Goal: Task Accomplishment & Management: Manage account settings

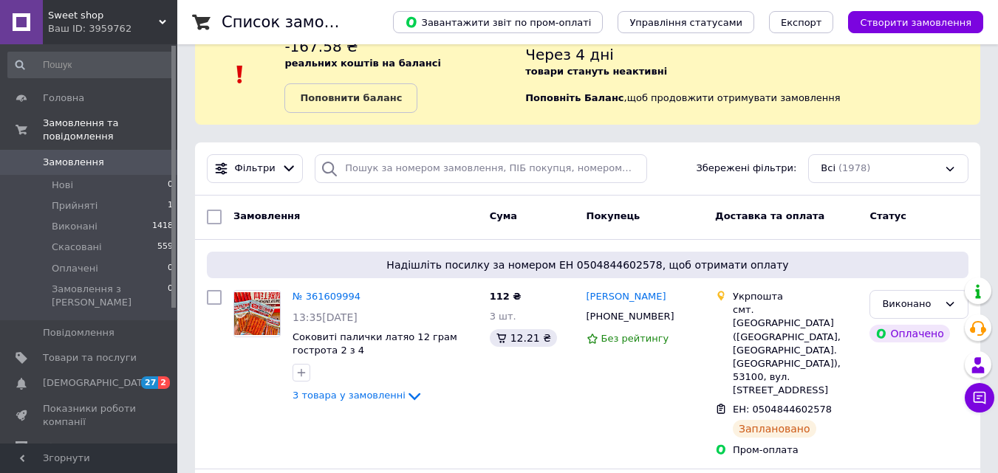
scroll to position [74, 0]
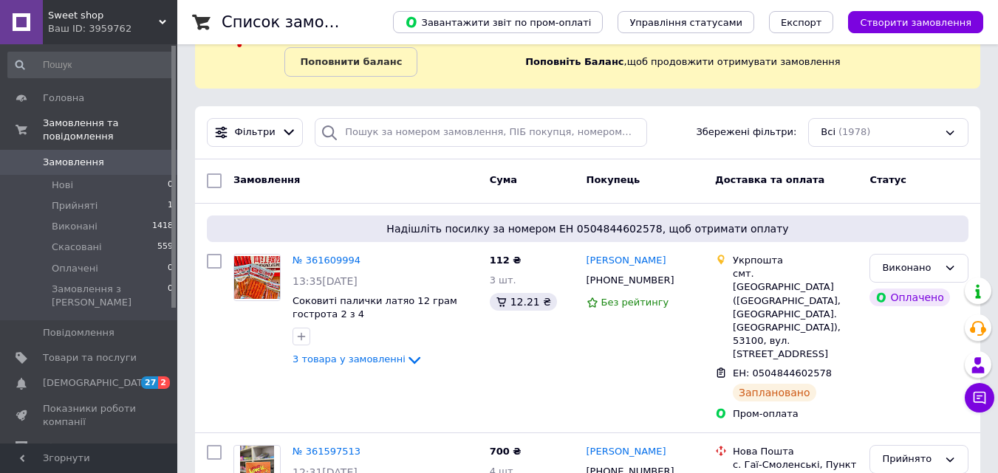
click at [389, 181] on div "Замовлення" at bounding box center [355, 181] width 256 height 27
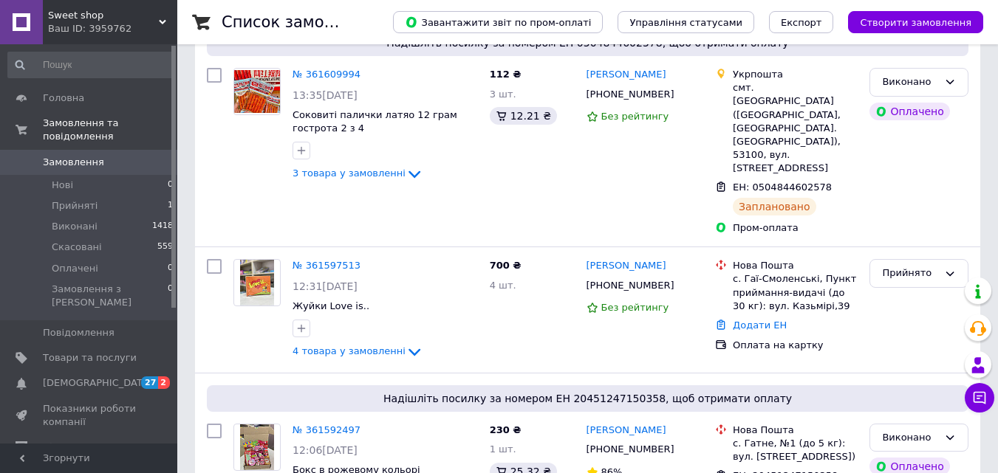
scroll to position [295, 0]
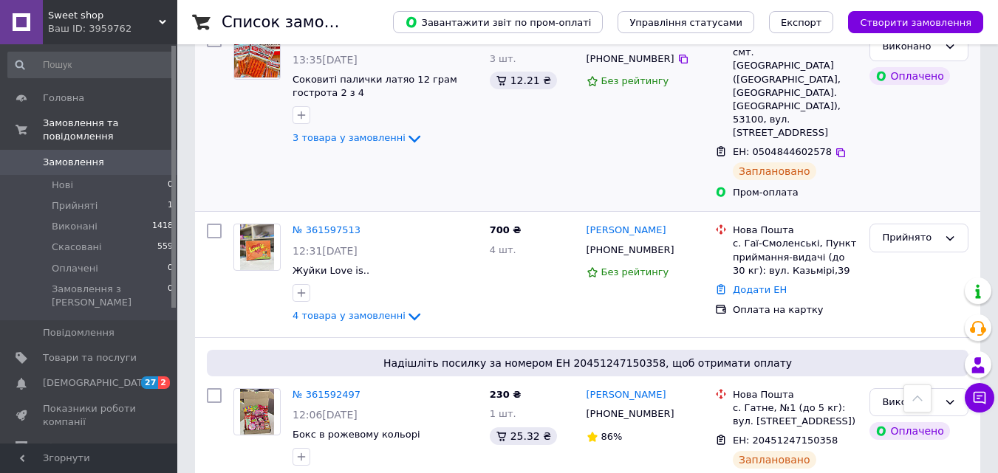
click at [854, 155] on div "ЕН: 0504844602578 Заплановано" at bounding box center [795, 163] width 131 height 41
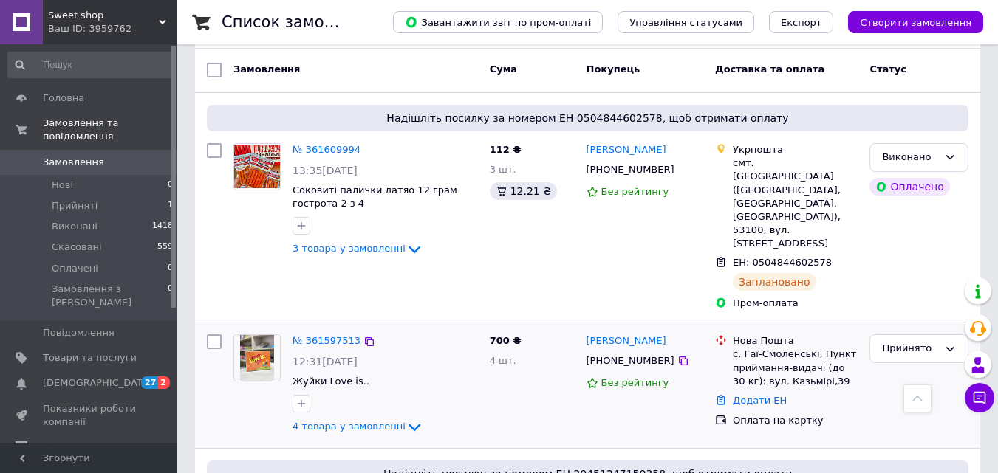
scroll to position [0, 0]
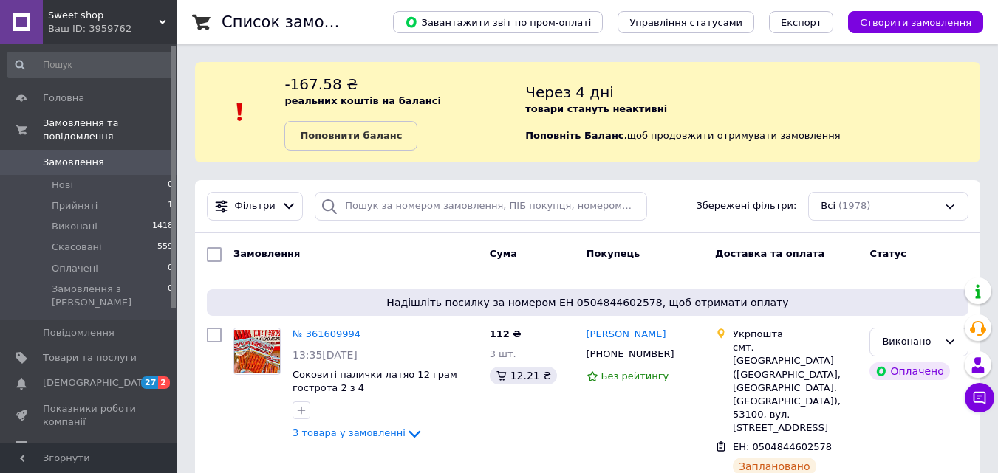
click at [834, 114] on div "Через 4 дні товари стануть неактивні Поповніть Баланс ,  щоб продовжити отримув…" at bounding box center [752, 112] width 455 height 77
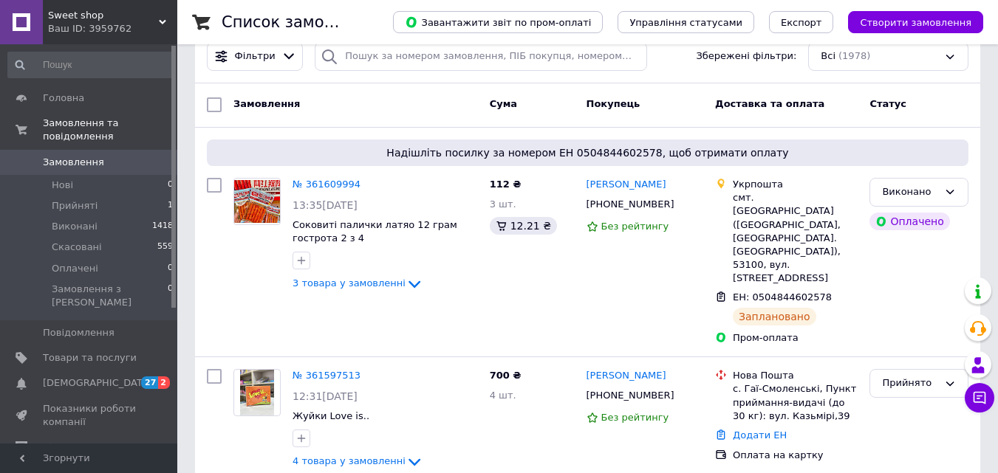
scroll to position [222, 0]
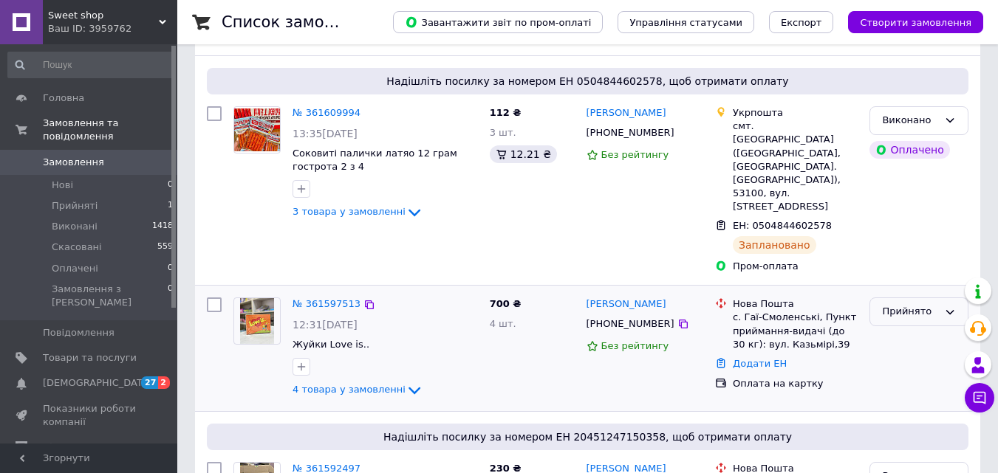
click at [913, 304] on div "Прийнято" at bounding box center [910, 312] width 56 height 16
click at [897, 356] on li "Скасовано" at bounding box center [918, 369] width 97 height 27
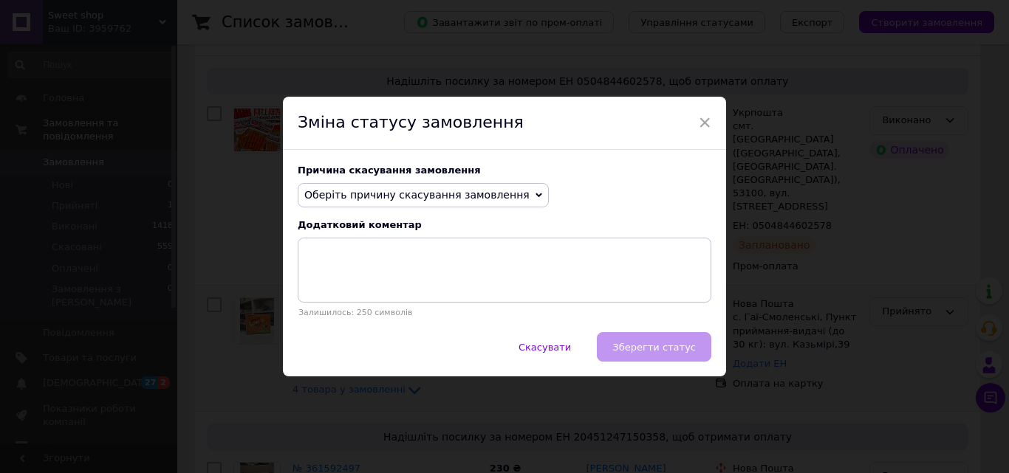
click at [405, 199] on span "Оберіть причину скасування замовлення" at bounding box center [416, 195] width 225 height 12
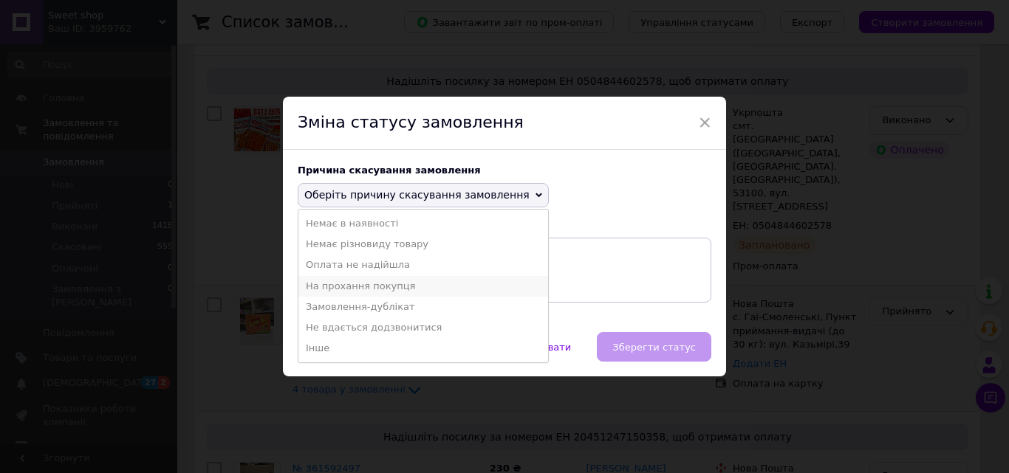
click at [393, 292] on li "На прохання покупця" at bounding box center [423, 286] width 250 height 21
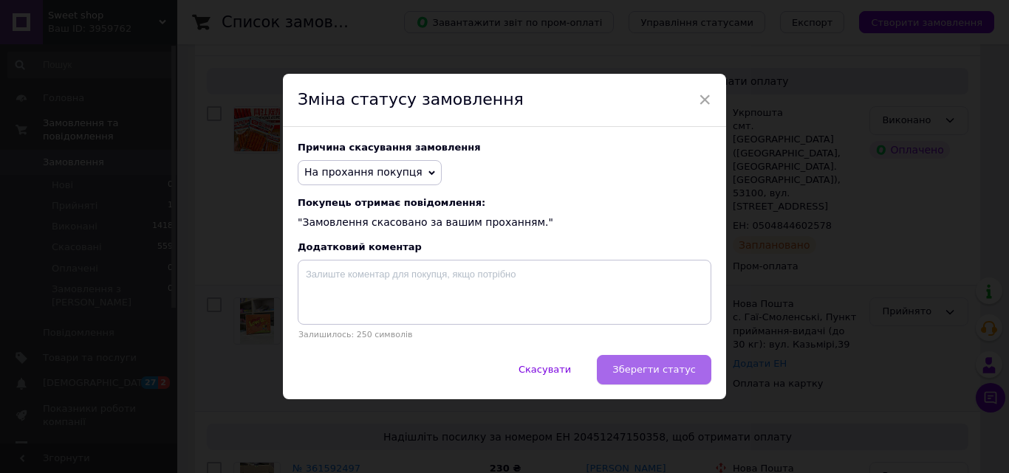
click at [678, 380] on button "Зберегти статус" at bounding box center [654, 370] width 114 height 30
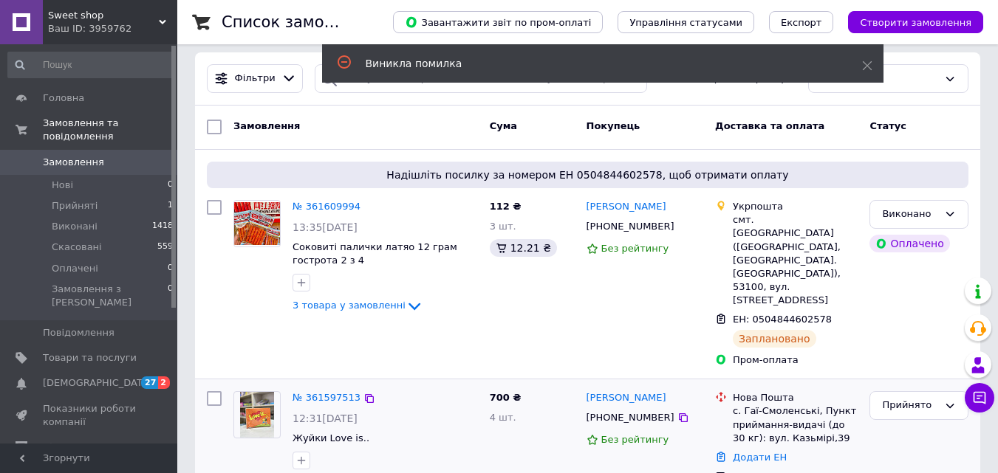
scroll to position [148, 0]
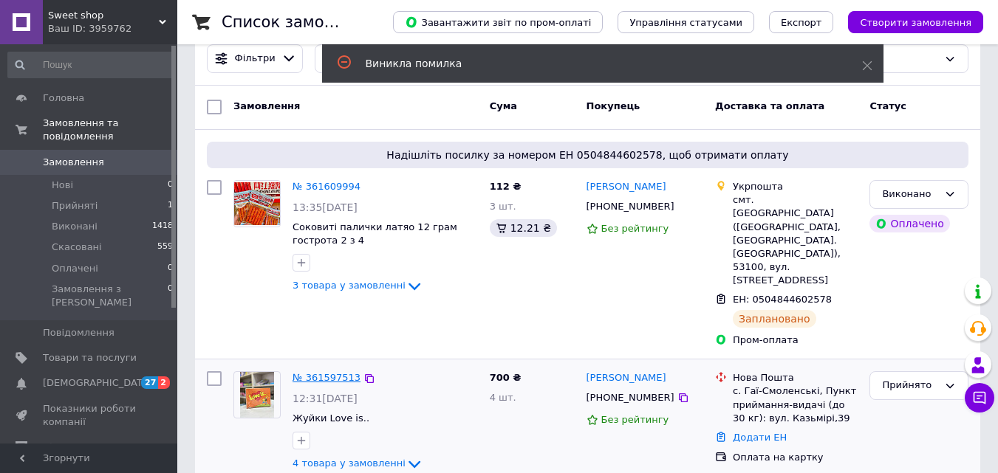
click at [326, 372] on link "№ 361597513" at bounding box center [326, 377] width 68 height 11
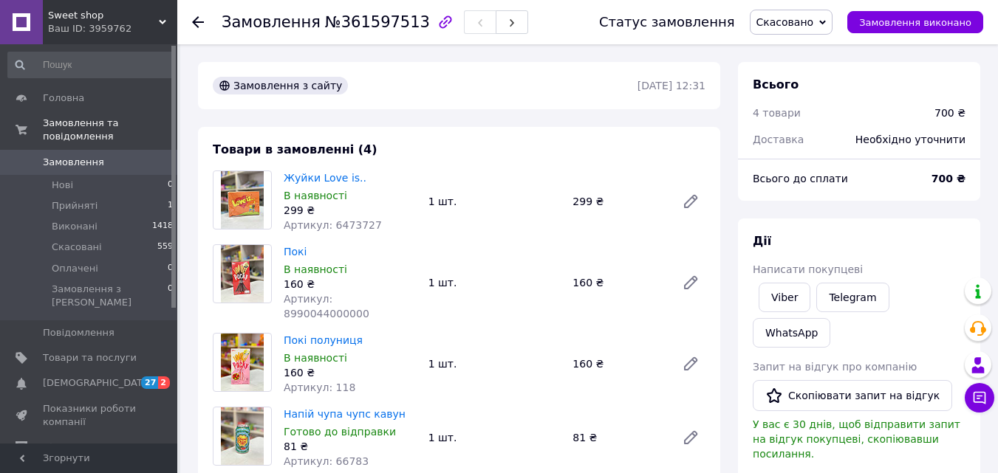
click at [202, 19] on icon at bounding box center [198, 22] width 12 height 12
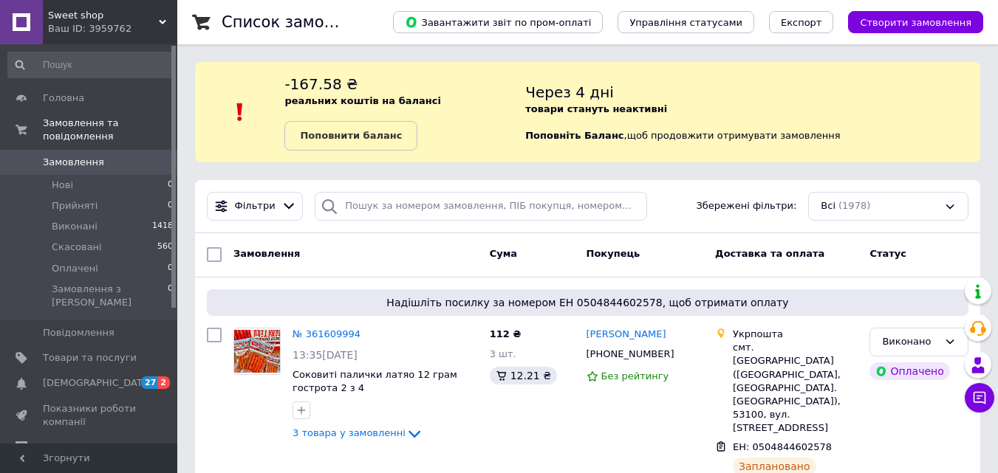
click at [900, 120] on div "Через 4 дні товари стануть неактивні Поповніть Баланс ,  щоб продовжити отримув…" at bounding box center [752, 112] width 455 height 77
